Goal: Transaction & Acquisition: Purchase product/service

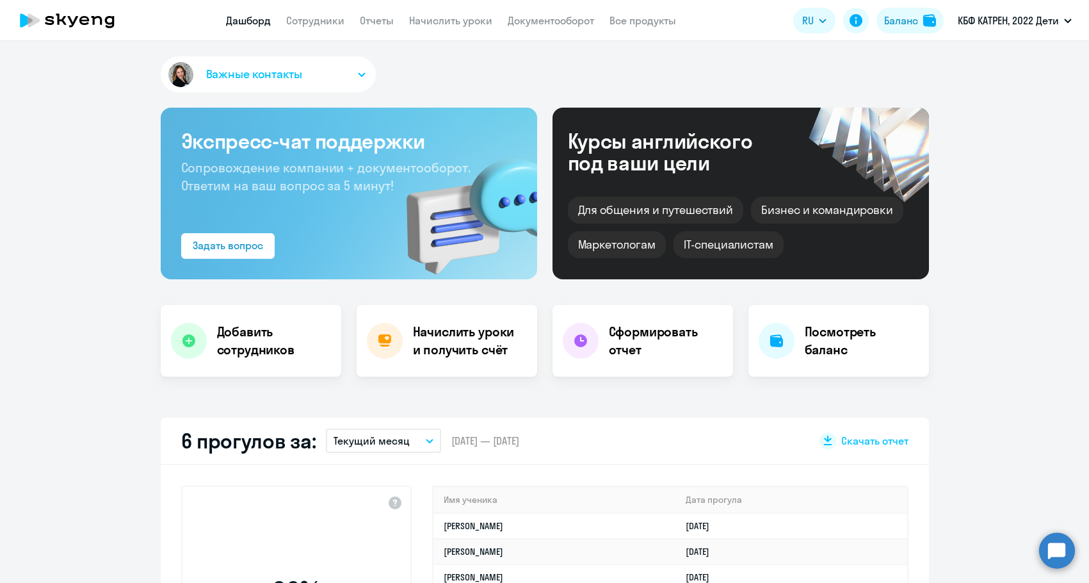
select select "30"
click at [917, 25] on div "Баланс" at bounding box center [901, 20] width 34 height 15
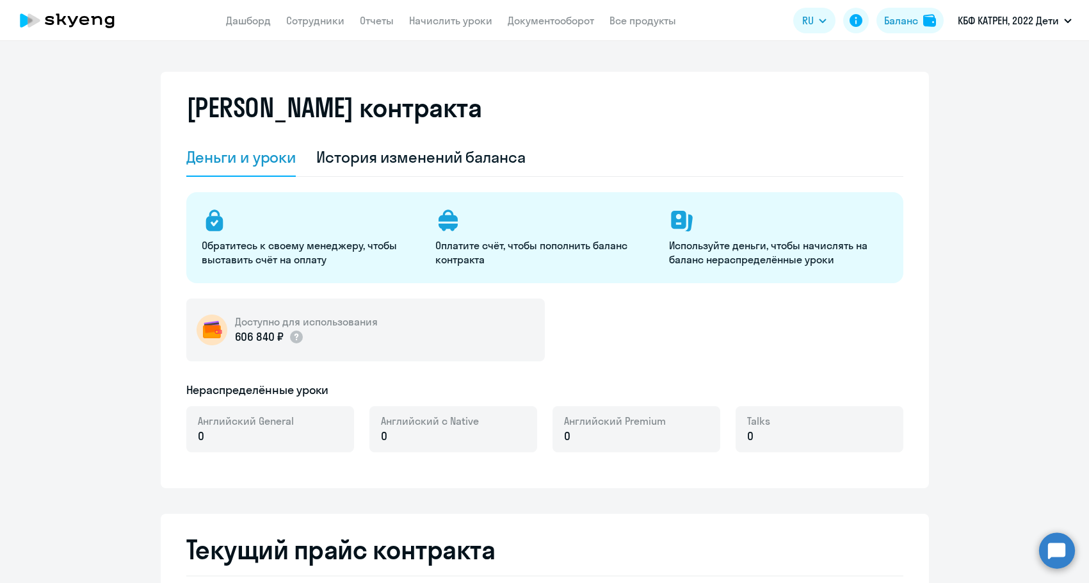
select select "english_adult_not_native_speaker"
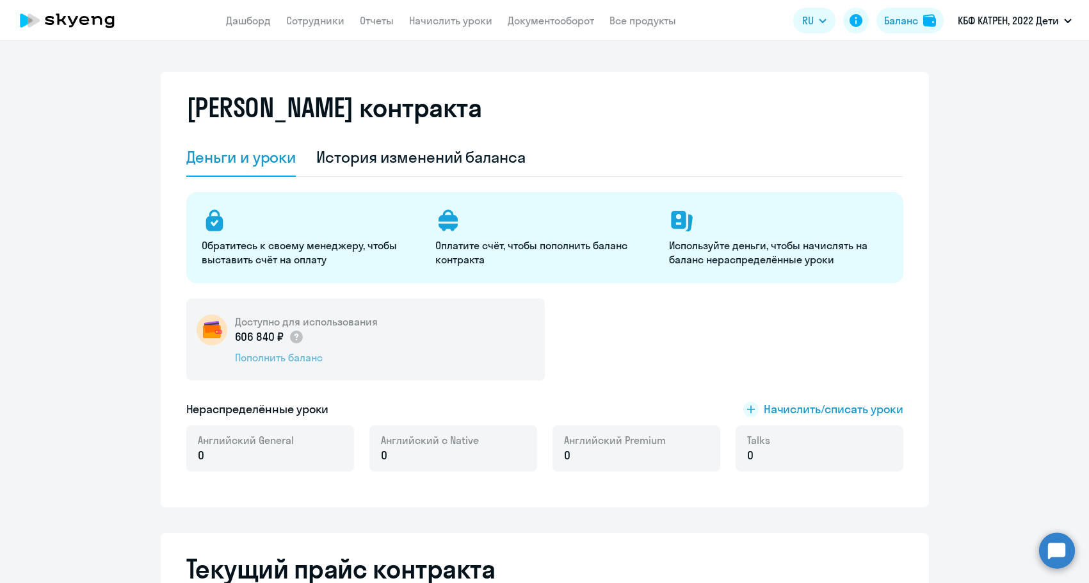
click at [294, 363] on div "Пополнить баланс" at bounding box center [306, 357] width 143 height 14
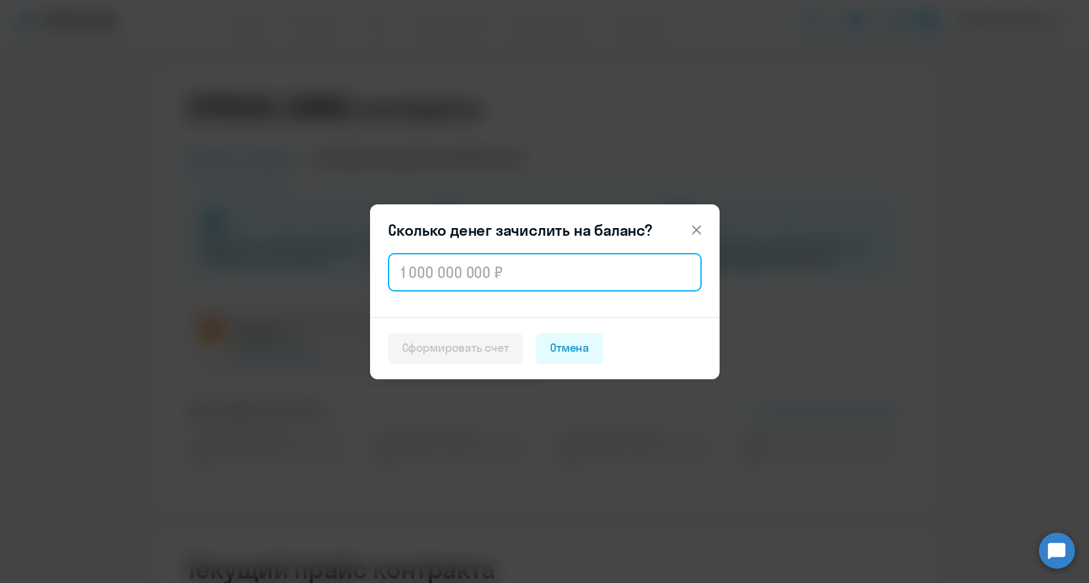
click at [496, 267] on input "text" at bounding box center [545, 272] width 314 height 38
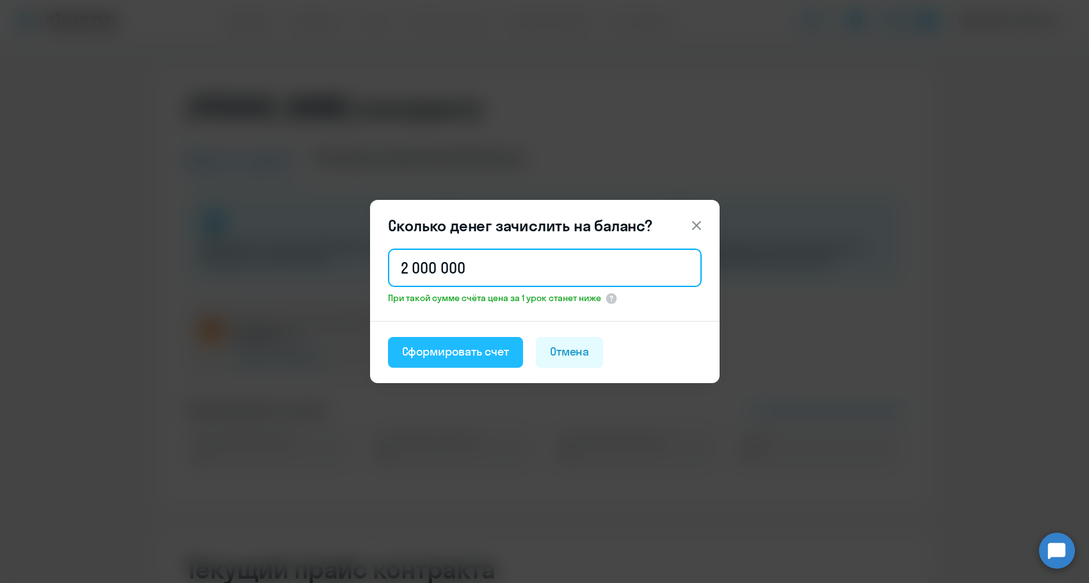
type input "2 000 000"
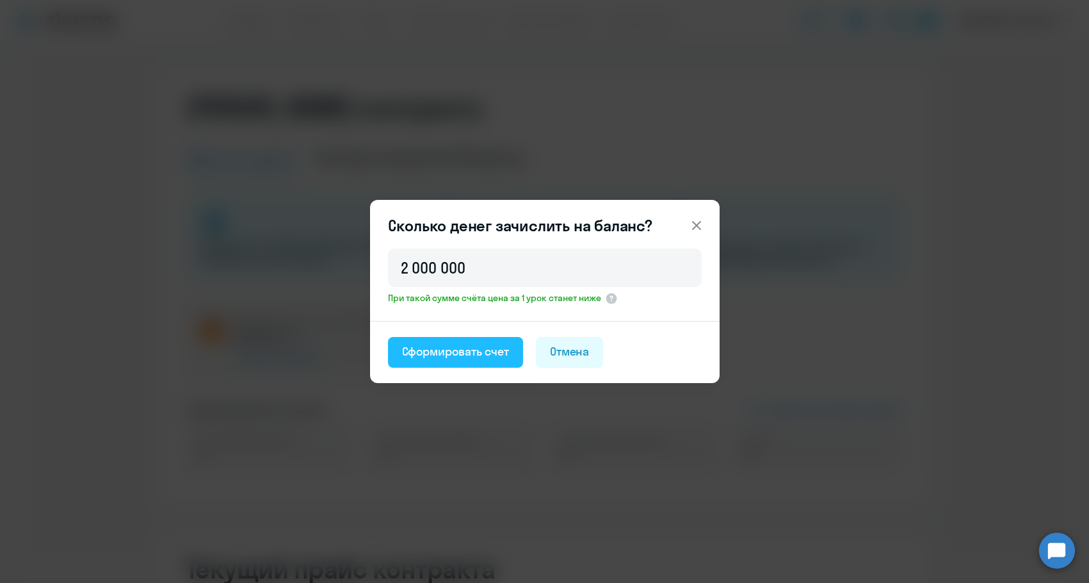
click at [502, 342] on button "Сформировать счет" at bounding box center [455, 352] width 135 height 31
